Goal: Task Accomplishment & Management: Use online tool/utility

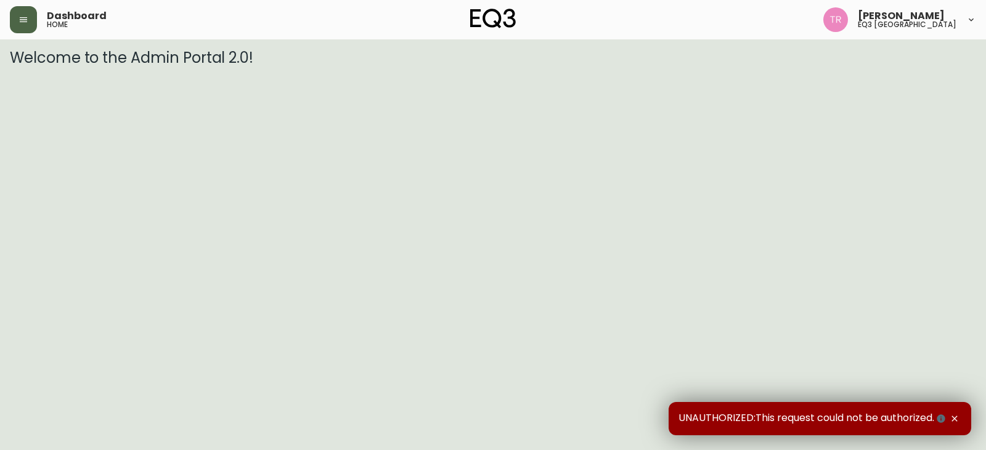
click at [26, 16] on icon "button" at bounding box center [23, 20] width 10 height 10
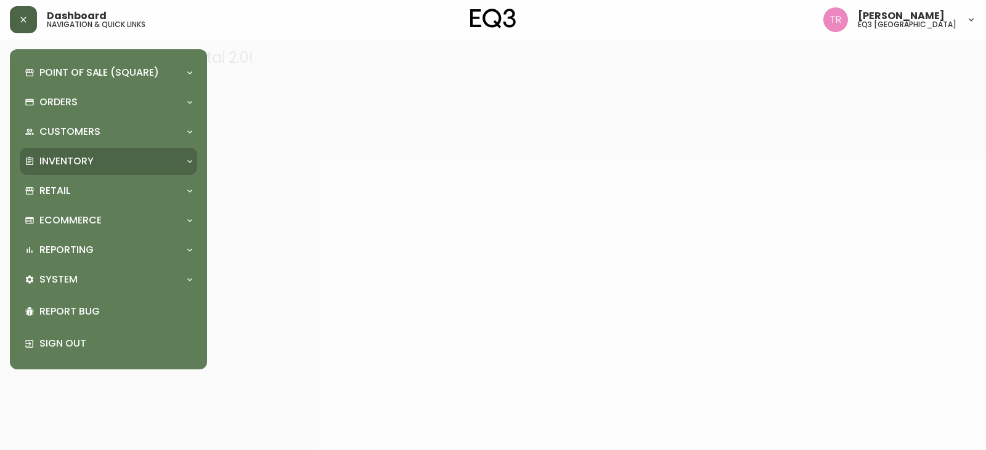
click at [73, 158] on p "Inventory" at bounding box center [66, 162] width 54 height 14
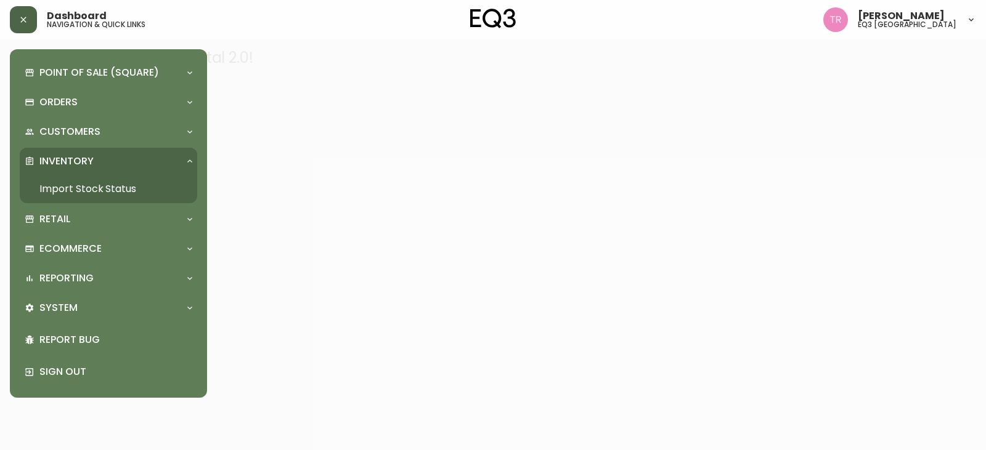
click at [82, 192] on link "Import Stock Status" at bounding box center [108, 189] width 177 height 28
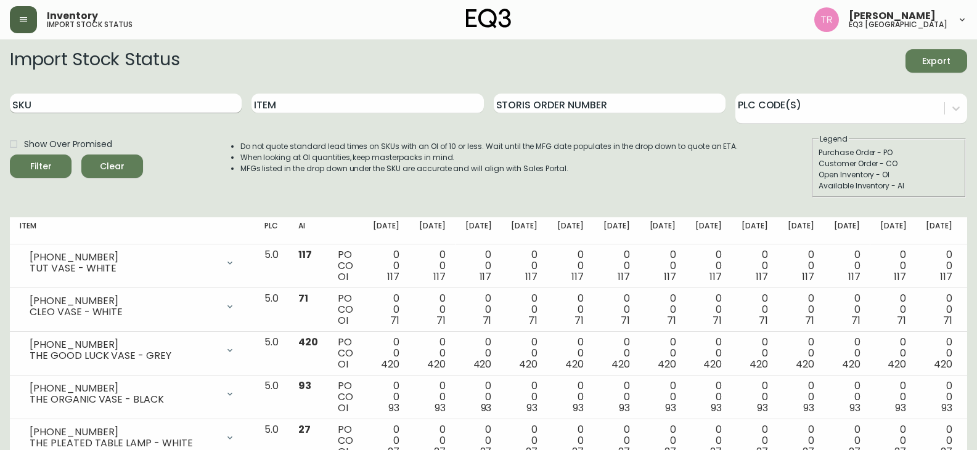
click at [141, 108] on input "SKU" at bounding box center [126, 104] width 232 height 20
paste input "[PHONE_NUMBER]"
type input "[PHONE_NUMBER]"
click at [10, 155] on button "Filter" at bounding box center [41, 166] width 62 height 23
